Goal: Transaction & Acquisition: Subscribe to service/newsletter

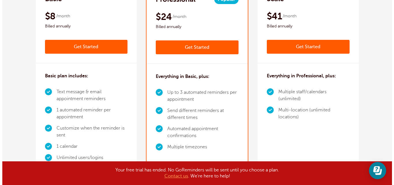
scroll to position [106, 0]
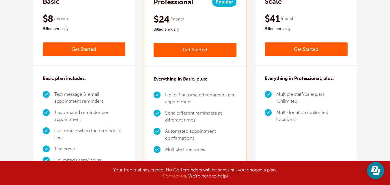
click at [90, 50] on link "Get Started" at bounding box center [84, 49] width 83 height 14
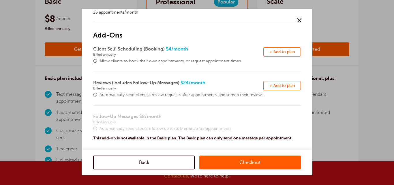
scroll to position [19, 0]
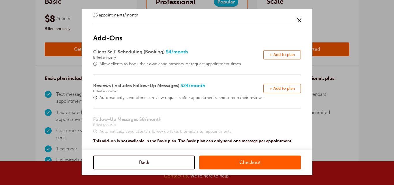
click at [233, 161] on link "Checkout" at bounding box center [249, 162] width 101 height 14
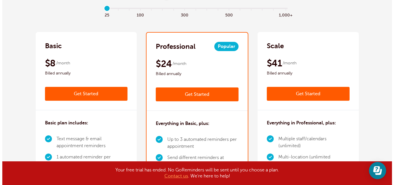
scroll to position [106, 0]
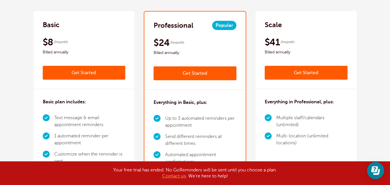
click at [91, 76] on link "Get Started" at bounding box center [84, 73] width 83 height 14
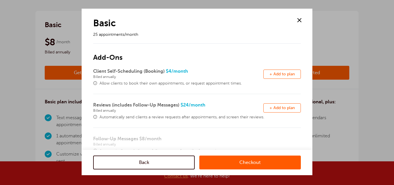
click at [281, 73] on span "+ Add to plan" at bounding box center [281, 74] width 25 height 4
click at [246, 164] on link "Checkout" at bounding box center [249, 162] width 101 height 14
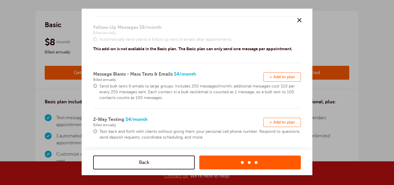
scroll to position [135, 0]
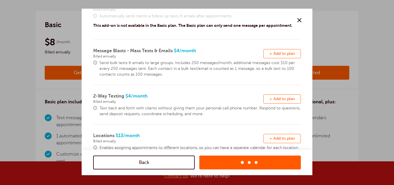
click at [273, 50] on button "Remove + Add to plan" at bounding box center [281, 53] width 37 height 9
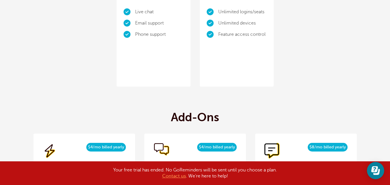
scroll to position [625, 0]
